Goal: Task Accomplishment & Management: Use online tool/utility

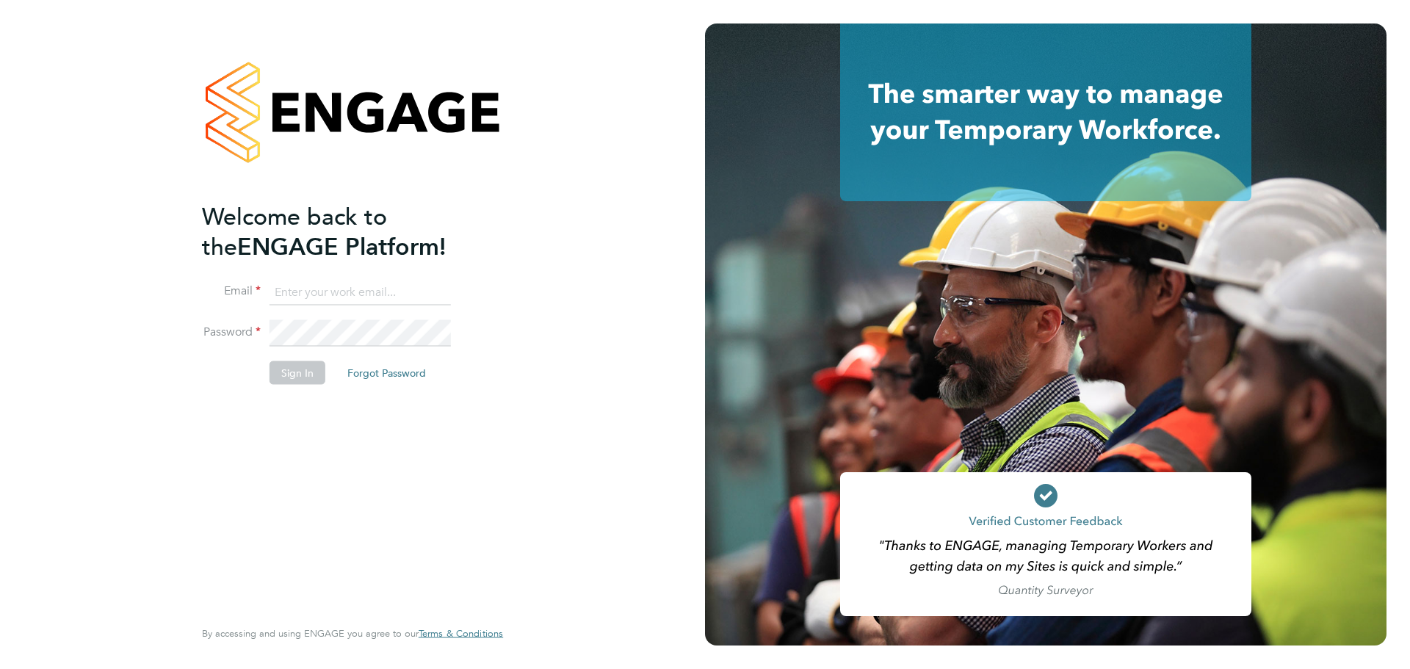
type input "[EMAIL_ADDRESS][PERSON_NAME][DOMAIN_NAME]"
click at [297, 375] on button "Sign In" at bounding box center [298, 373] width 56 height 24
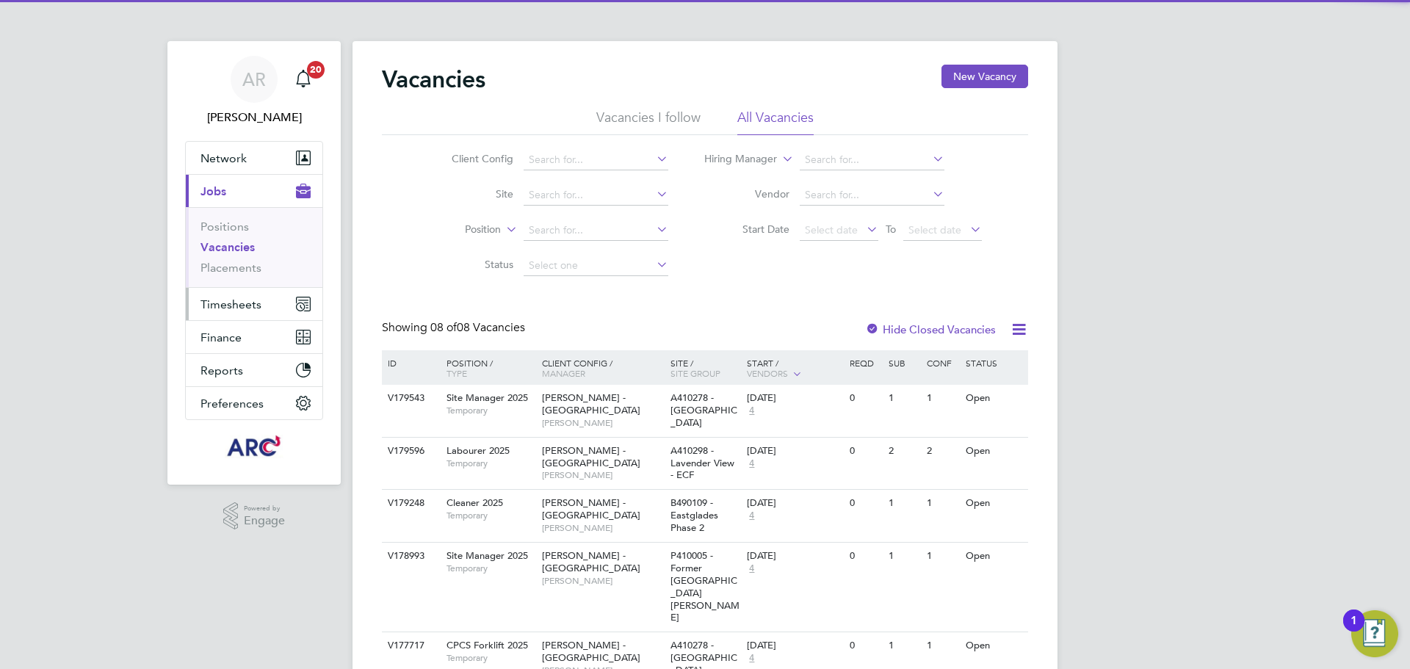
click at [243, 310] on span "Timesheets" at bounding box center [231, 304] width 61 height 14
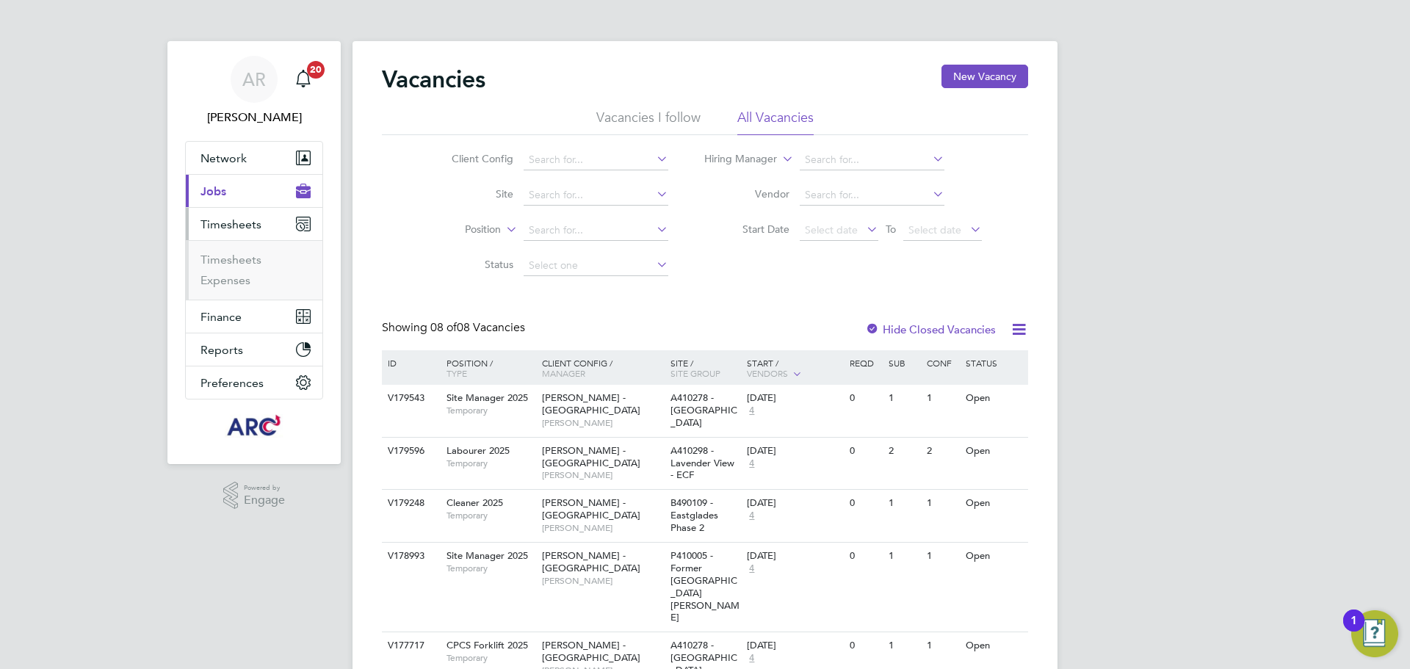
click at [261, 261] on li "Timesheets" at bounding box center [256, 263] width 110 height 21
click at [242, 261] on link "Timesheets" at bounding box center [231, 260] width 61 height 14
